Goal: Find specific page/section: Find specific page/section

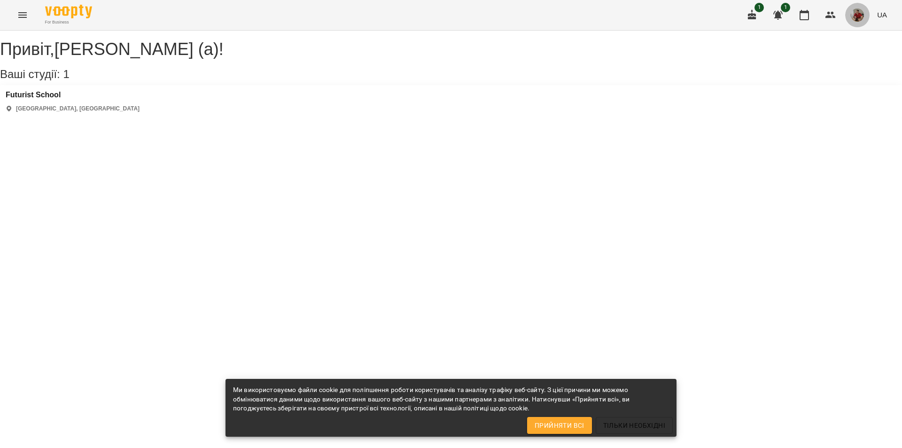
click at [855, 20] on img "button" at bounding box center [856, 14] width 13 height 13
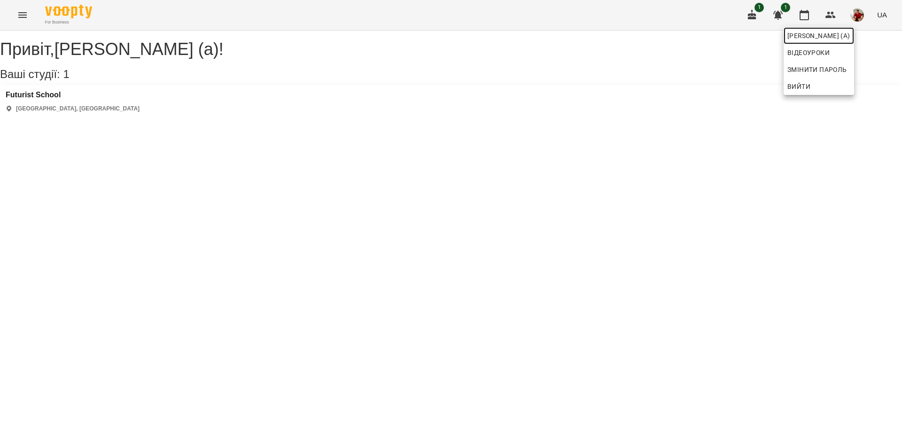
click at [821, 41] on span "[PERSON_NAME] (а)" at bounding box center [818, 35] width 63 height 11
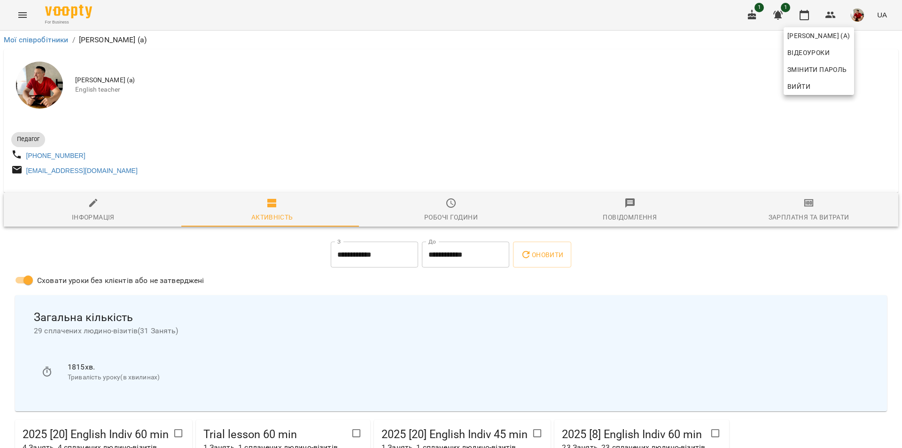
drag, startPoint x: 901, startPoint y: 97, endPoint x: 901, endPoint y: 139, distance: 41.8
click at [901, 143] on div at bounding box center [451, 224] width 902 height 448
click at [751, 12] on icon "button" at bounding box center [751, 14] width 11 height 11
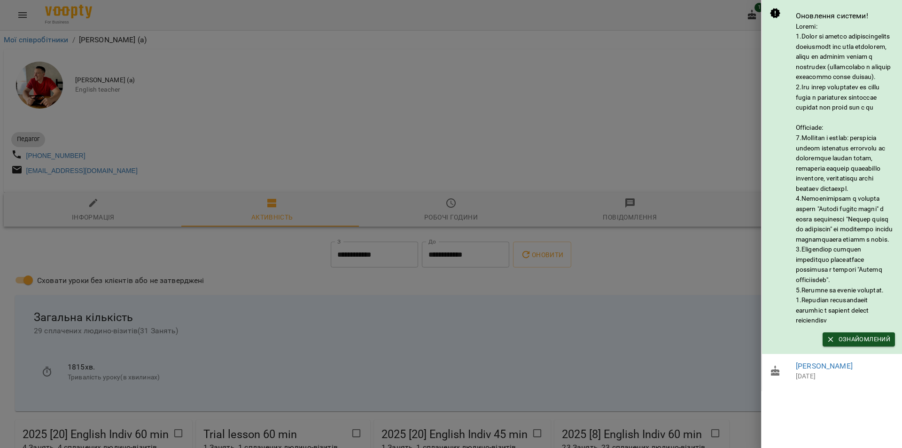
click at [749, 13] on div at bounding box center [451, 224] width 902 height 448
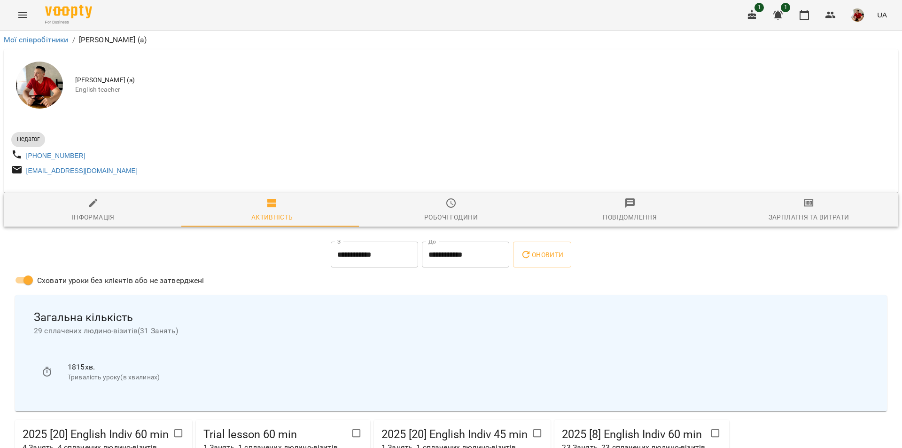
click at [771, 13] on button "button" at bounding box center [777, 15] width 23 height 23
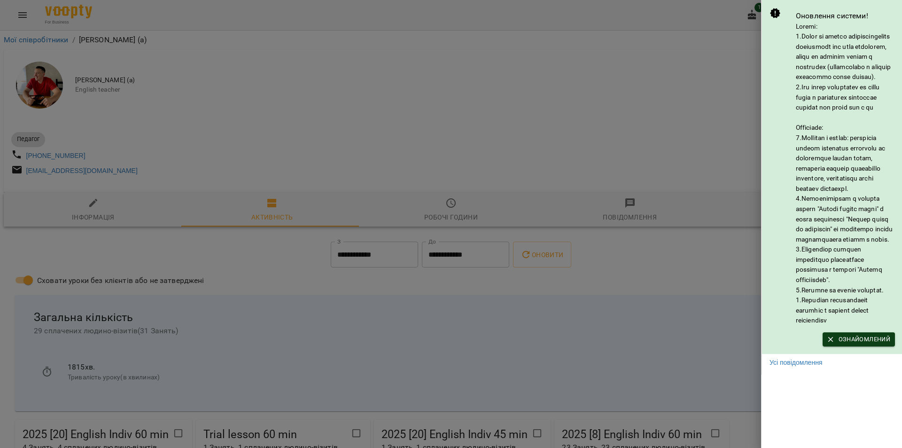
click at [847, 344] on span "Ознайомлений" at bounding box center [858, 339] width 63 height 10
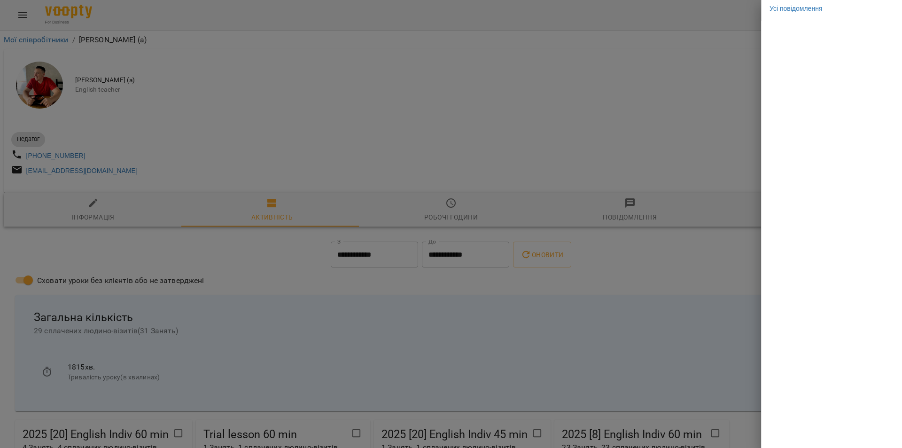
click at [726, 53] on div at bounding box center [451, 224] width 902 height 448
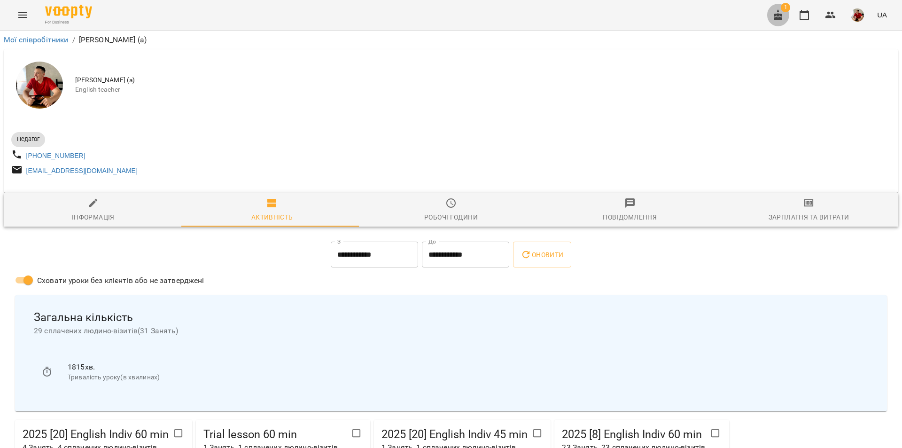
click at [770, 15] on button "button" at bounding box center [777, 15] width 23 height 23
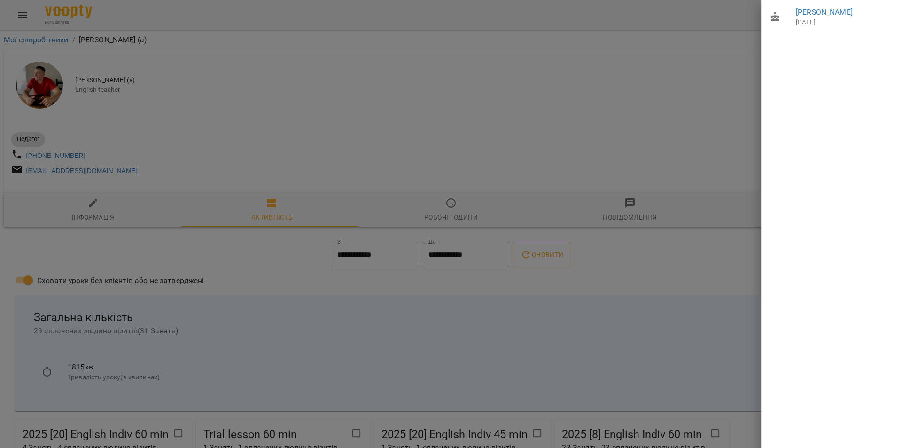
click at [684, 60] on div at bounding box center [451, 224] width 902 height 448
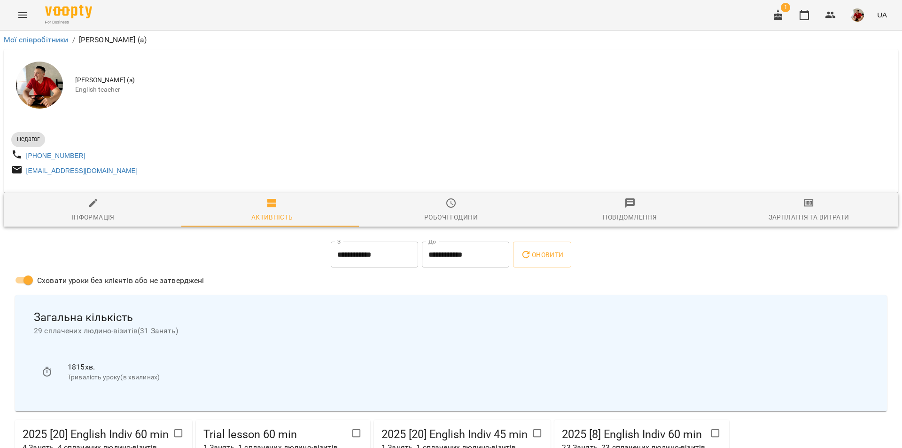
click at [783, 12] on span "1" at bounding box center [784, 7] width 9 height 9
click at [780, 14] on icon "button" at bounding box center [777, 14] width 11 height 11
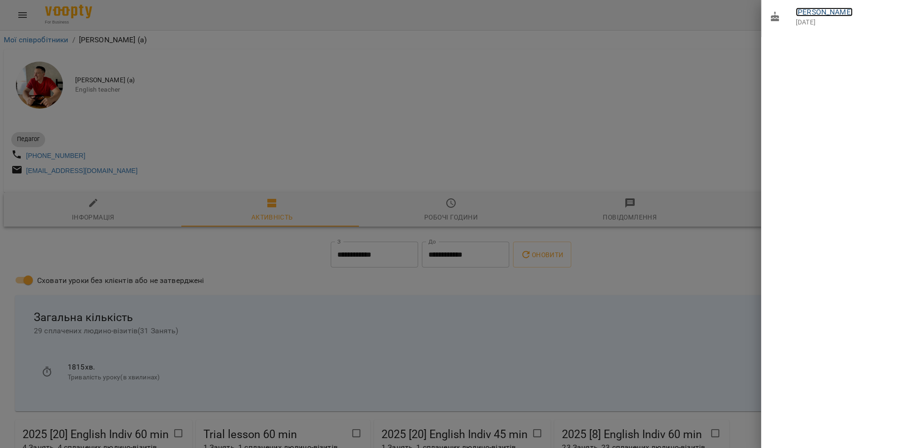
click at [837, 12] on link "[PERSON_NAME]" at bounding box center [823, 12] width 57 height 9
